Goal: Information Seeking & Learning: Learn about a topic

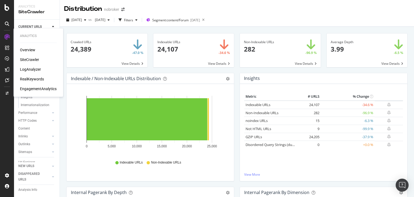
click at [31, 79] on div "RealKeywords" at bounding box center [32, 78] width 24 height 5
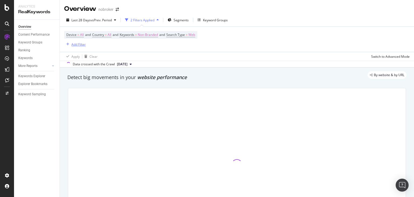
click at [78, 44] on div "Add Filter" at bounding box center [78, 44] width 14 height 5
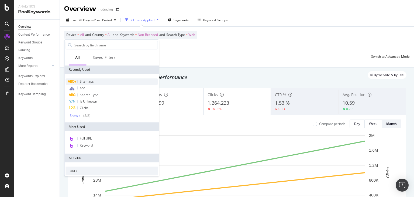
click at [89, 83] on span "Sitemaps" at bounding box center [87, 81] width 14 height 5
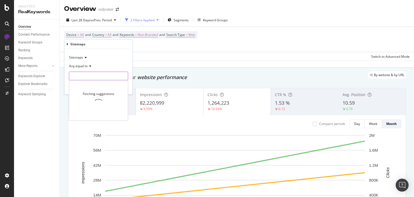
click at [83, 73] on input "text" at bounding box center [98, 76] width 59 height 9
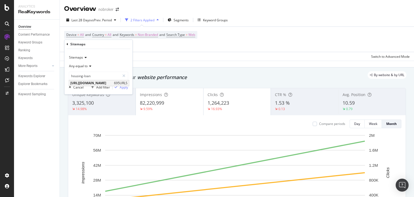
click at [103, 81] on span "[URL][DOMAIN_NAME]" at bounding box center [91, 83] width 42 height 5
type input "[URL][DOMAIN_NAME]"
click at [119, 86] on div "button" at bounding box center [115, 87] width 7 height 3
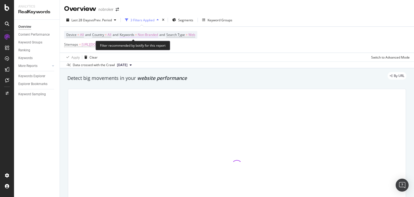
click at [142, 34] on span "Non-Branded" at bounding box center [148, 35] width 20 height 8
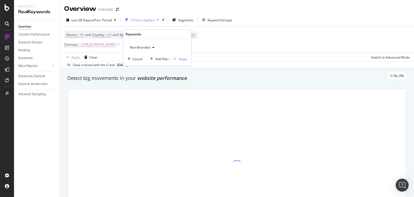
click at [135, 45] on span "Non-Branded" at bounding box center [139, 47] width 22 height 5
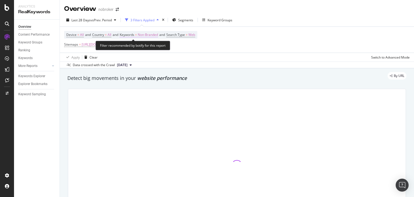
click at [156, 35] on span "Non-Branded" at bounding box center [148, 35] width 20 height 8
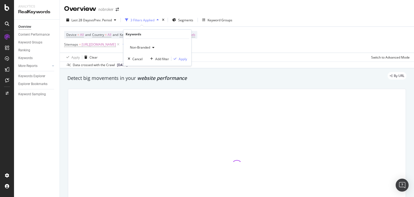
click at [142, 46] on span "Non-Branded" at bounding box center [139, 47] width 22 height 5
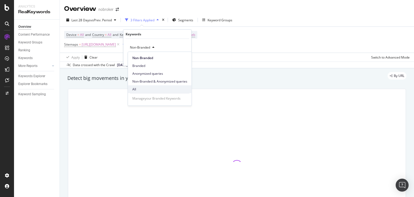
click at [139, 89] on span "All" at bounding box center [159, 89] width 55 height 5
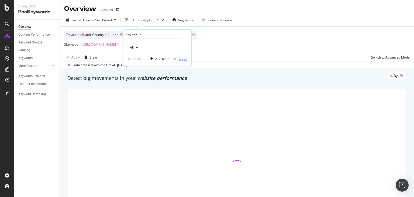
click at [182, 59] on div "Apply" at bounding box center [183, 58] width 8 height 5
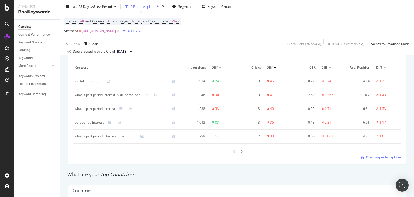
scroll to position [663, 0]
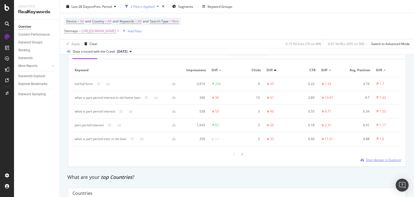
click at [368, 159] on span "Dive deeper in Explorer" at bounding box center [383, 159] width 35 height 5
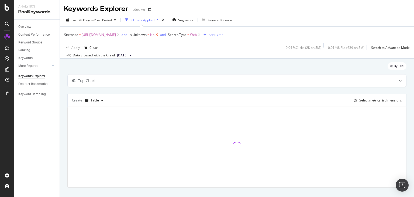
click at [159, 34] on icon at bounding box center [156, 34] width 5 height 5
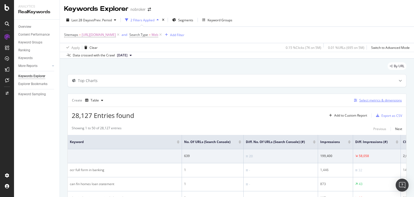
click at [366, 99] on div "Select metrics & dimensions" at bounding box center [380, 100] width 43 height 5
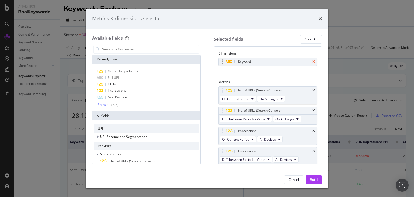
click at [312, 61] on icon "times" at bounding box center [313, 61] width 2 height 3
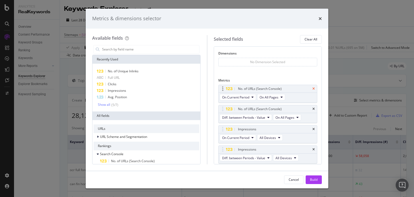
click at [312, 88] on icon "times" at bounding box center [313, 88] width 2 height 3
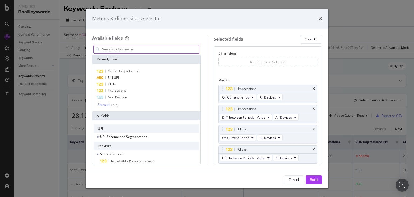
click at [142, 50] on input "modal" at bounding box center [150, 49] width 97 height 8
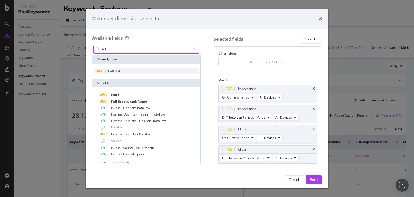
type input "full"
click at [119, 71] on span "URL" at bounding box center [118, 71] width 6 height 5
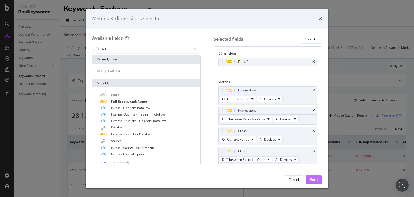
click at [311, 177] on div "Build" at bounding box center [314, 179] width 8 height 8
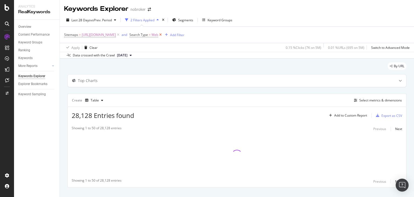
click at [163, 36] on icon at bounding box center [160, 34] width 5 height 5
click at [142, 35] on div "Add Filter" at bounding box center [135, 35] width 14 height 5
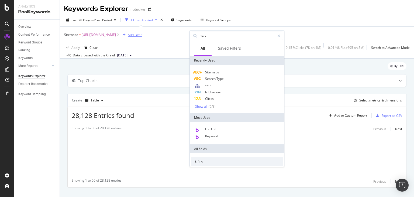
type input "clicks"
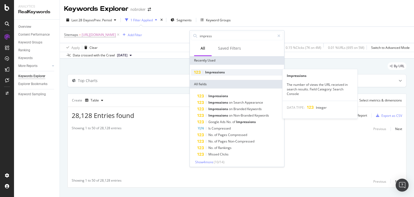
type input "impress"
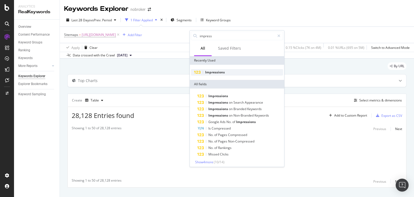
click at [222, 72] on span "Impressions" at bounding box center [215, 72] width 20 height 5
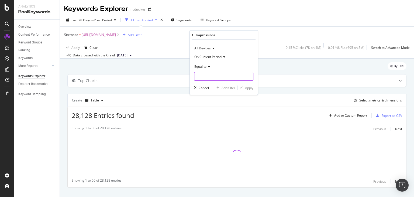
click at [210, 78] on input "number" at bounding box center [223, 76] width 59 height 9
type input "0"
click at [246, 87] on div "Apply" at bounding box center [249, 87] width 8 height 5
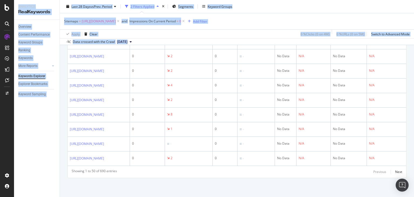
scroll to position [875, 0]
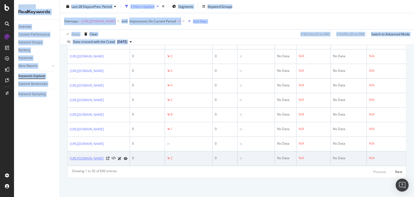
drag, startPoint x: 89, startPoint y: 97, endPoint x: 173, endPoint y: 155, distance: 101.7
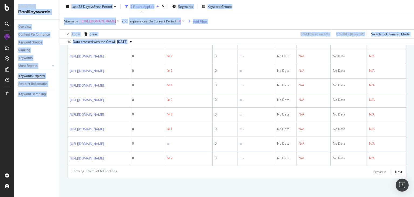
copy tbody "[URL][DOMAIN_NAME] 0 33 0 - No Data N/A No Data N/A [URL][DOMAIN_NAME] 0 70 0 4…"
